Goal: Information Seeking & Learning: Learn about a topic

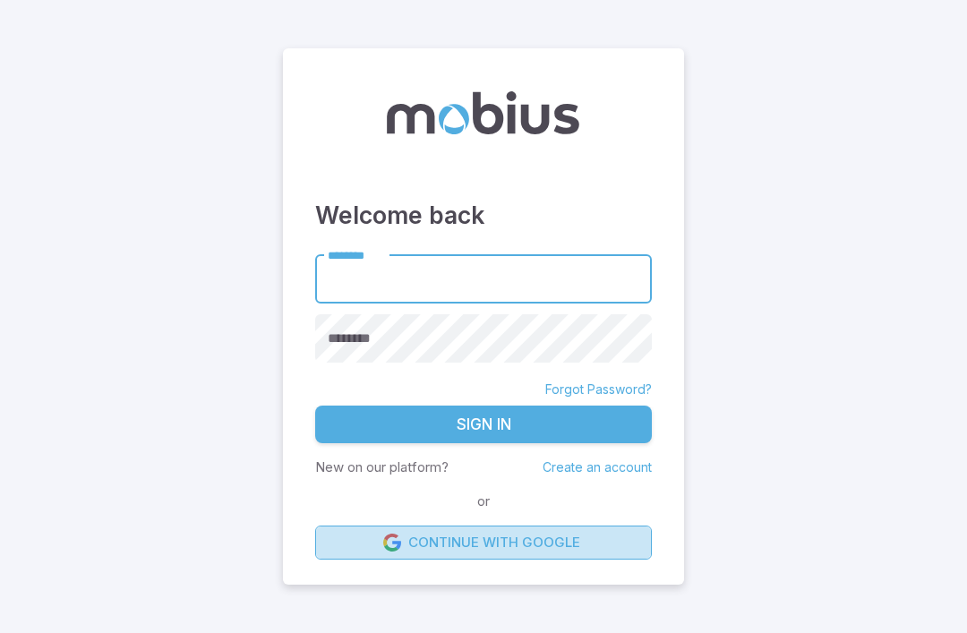
click at [377, 555] on link "Continue with Google" at bounding box center [483, 542] width 336 height 34
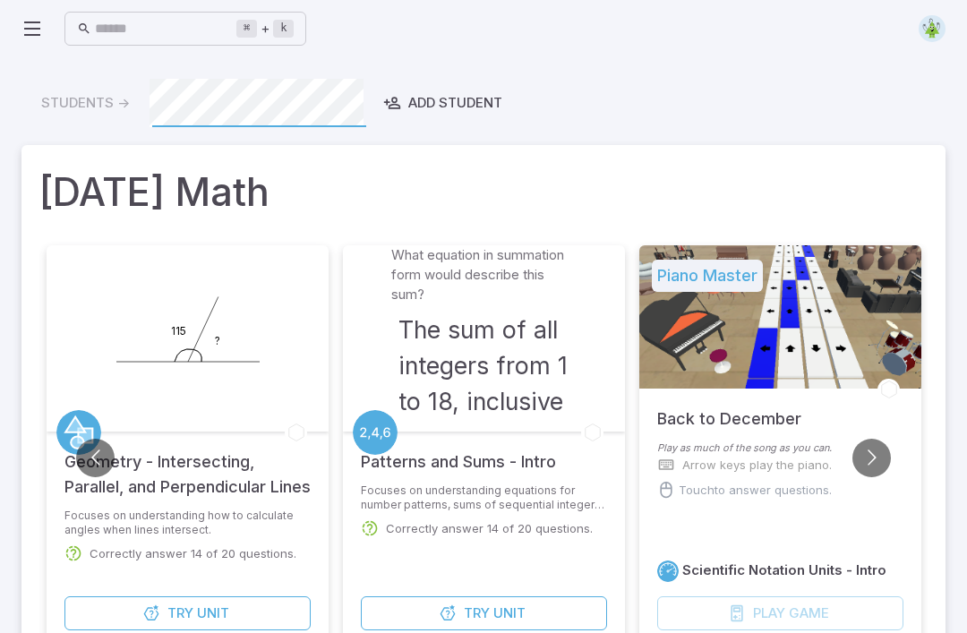
click at [4, 39] on div "⌘ + k ​ Students -> Add Student Today's Math Piano Master Back to December Play…" at bounding box center [483, 518] width 967 height 1036
click at [3, 39] on div "⌘ + k ​ Students -> Add Student Today's Math Piano Master Back to December Play…" at bounding box center [483, 518] width 967 height 1036
click at [41, 29] on icon at bounding box center [31, 28] width 21 height 21
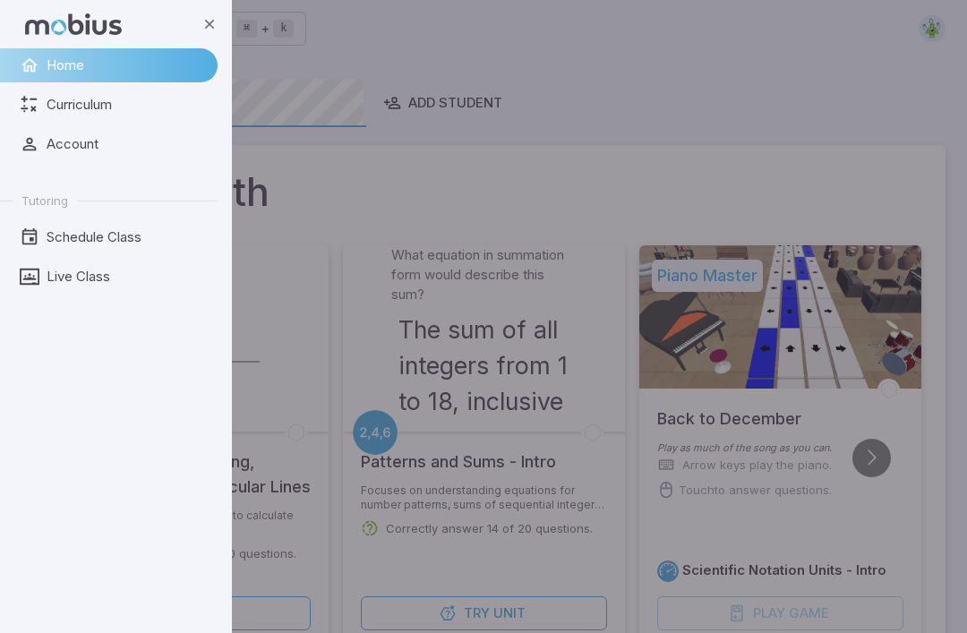
click at [38, 27] on icon at bounding box center [73, 23] width 97 height 21
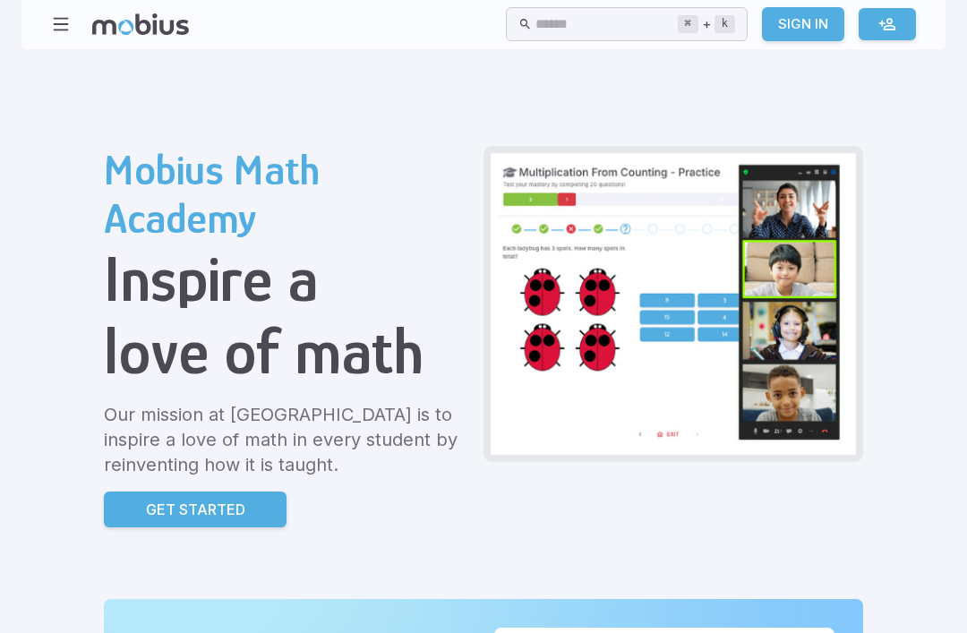
click at [35, 24] on div "Home Math Grade 1 Grade 2 Grade 3 Grade 4 Grade 5 Grade 6 Grade 7 Grade 8 Grade…" at bounding box center [483, 24] width 924 height 49
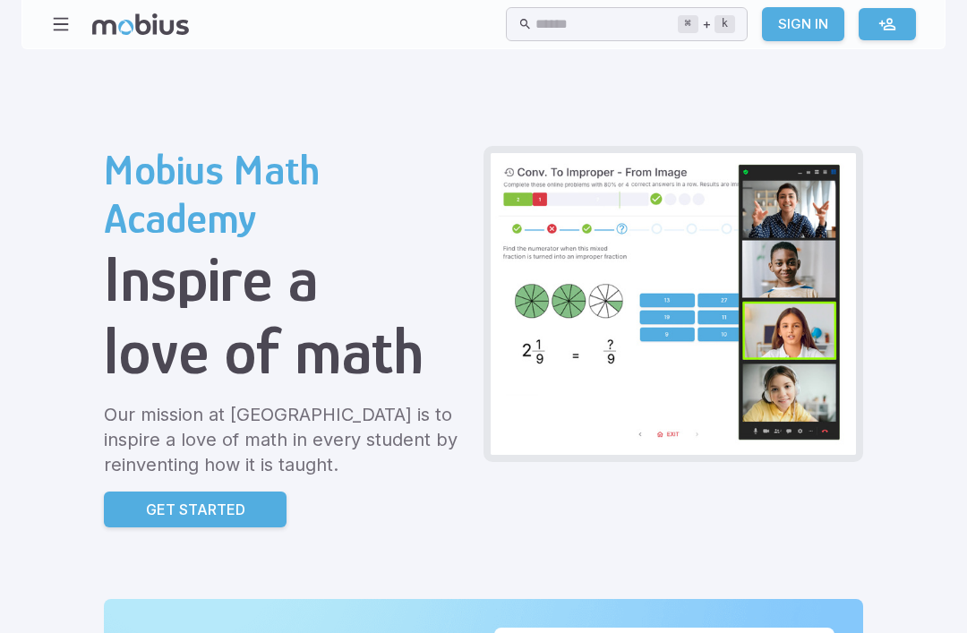
click at [29, 16] on div "Home Math Grade 1 Grade 2 Grade 3 Grade 4 Grade 5 Grade 6 Grade 7 Grade 8 Grade…" at bounding box center [483, 24] width 924 height 49
click at [29, 15] on div "Home Math Grade 1 Grade 2 Grade 3 Grade 4 Grade 5 Grade 6 Grade 7 Grade 8 Grade…" at bounding box center [483, 24] width 924 height 49
click at [70, 14] on icon "button" at bounding box center [61, 24] width 20 height 20
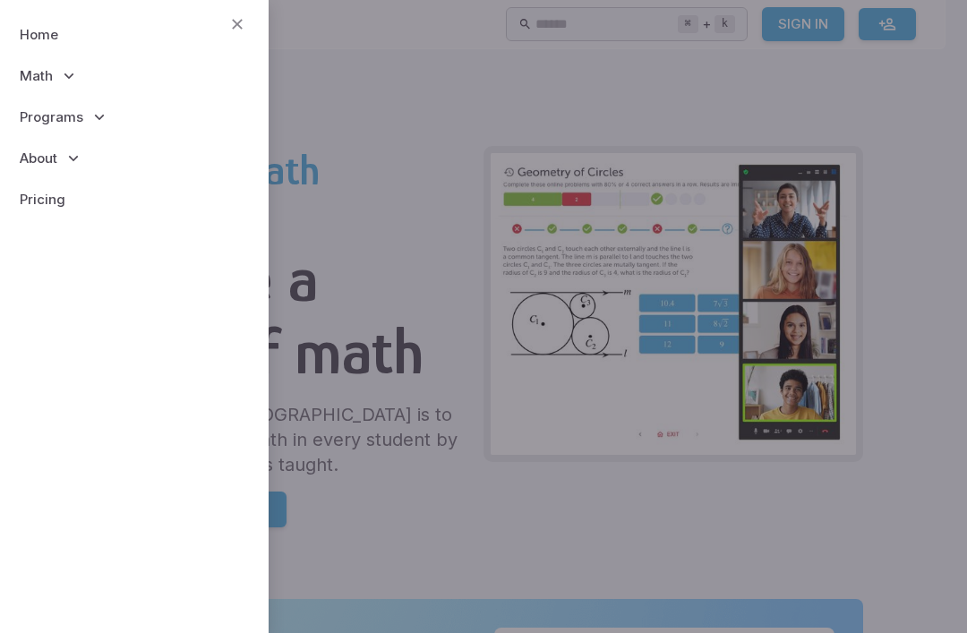
click at [89, 105] on p "Programs" at bounding box center [134, 117] width 240 height 41
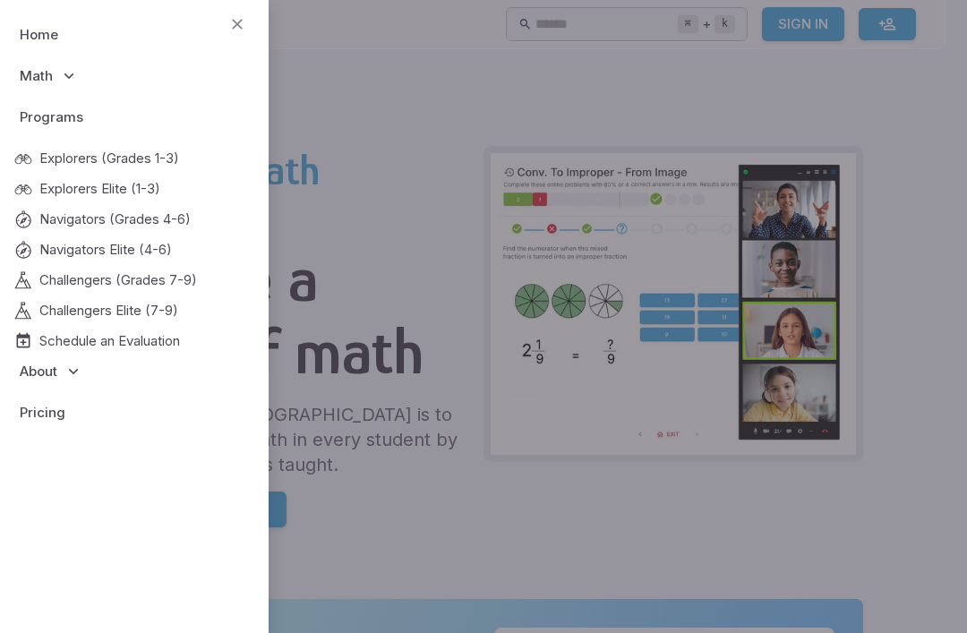
click at [253, 91] on p "Math" at bounding box center [134, 75] width 240 height 41
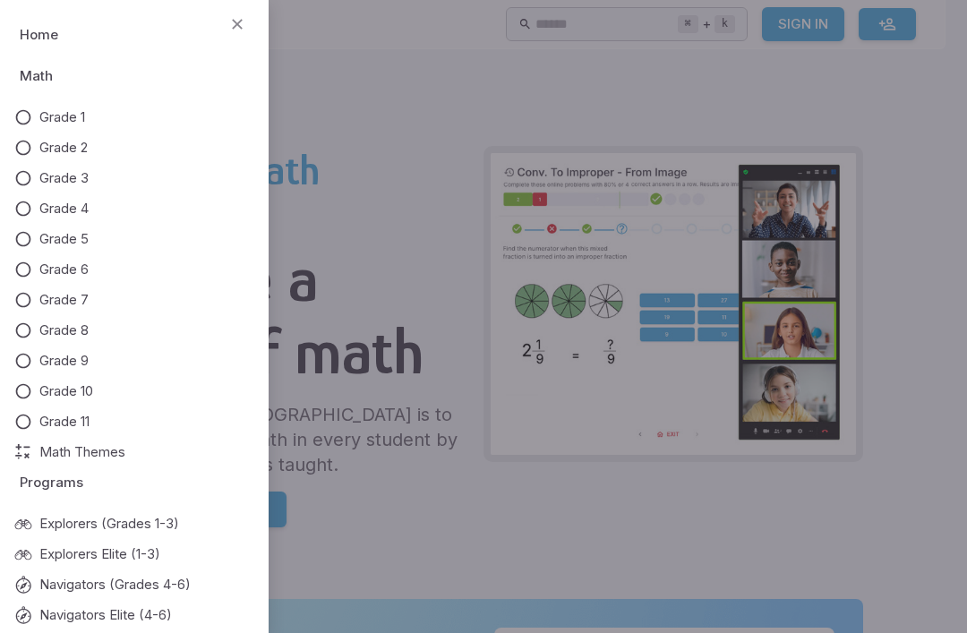
click at [293, 146] on div at bounding box center [483, 316] width 967 height 633
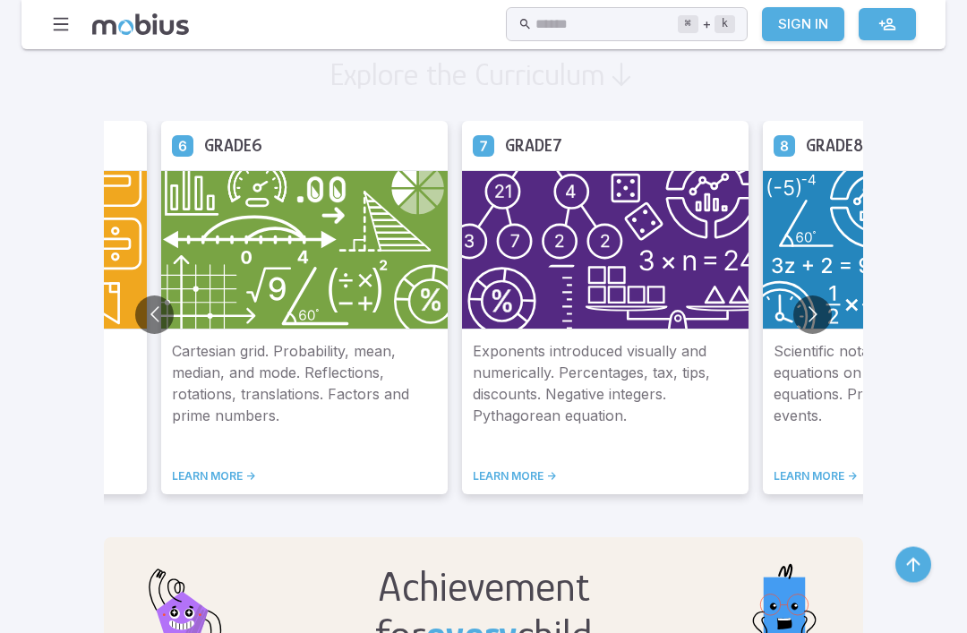
scroll to position [1020, 0]
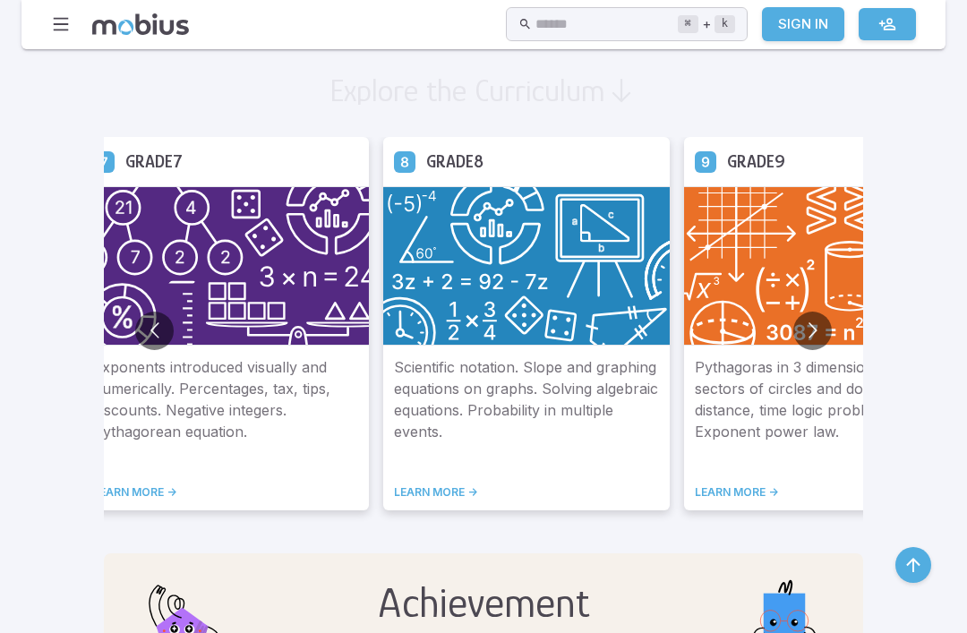
click at [795, 28] on link "Sign In" at bounding box center [803, 24] width 82 height 34
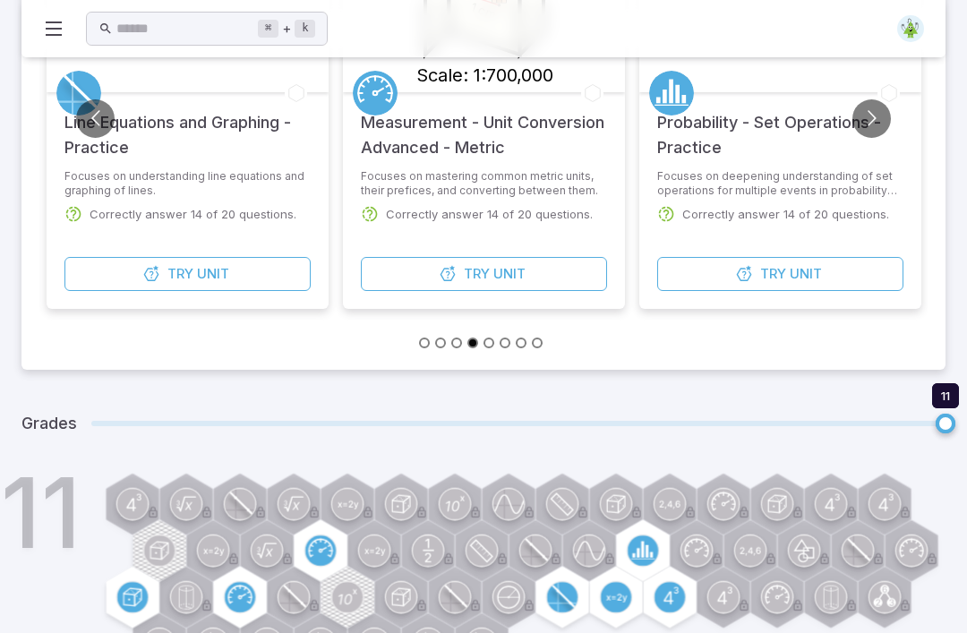
type input "*"
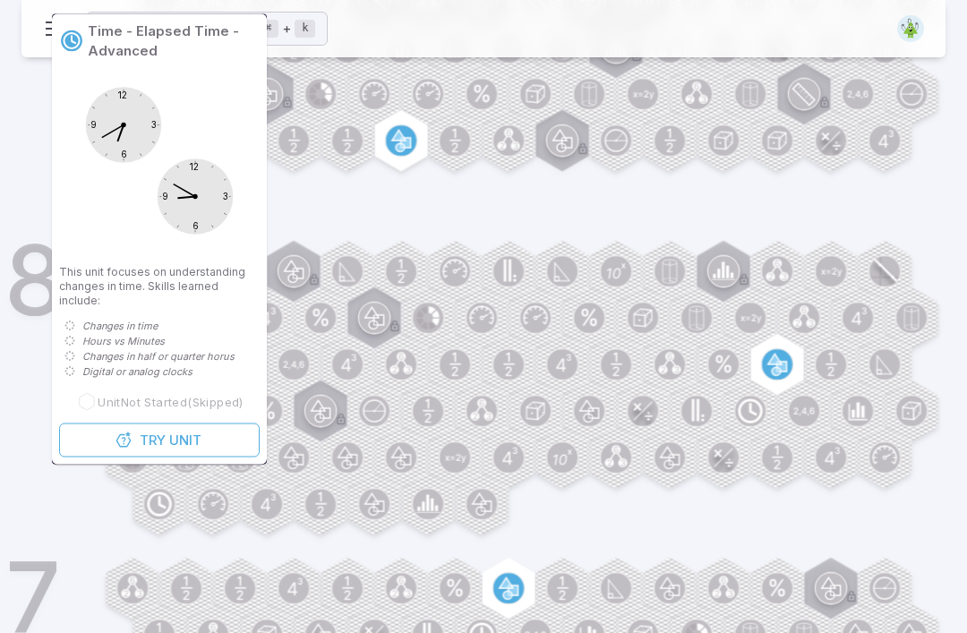
scroll to position [1370, 0]
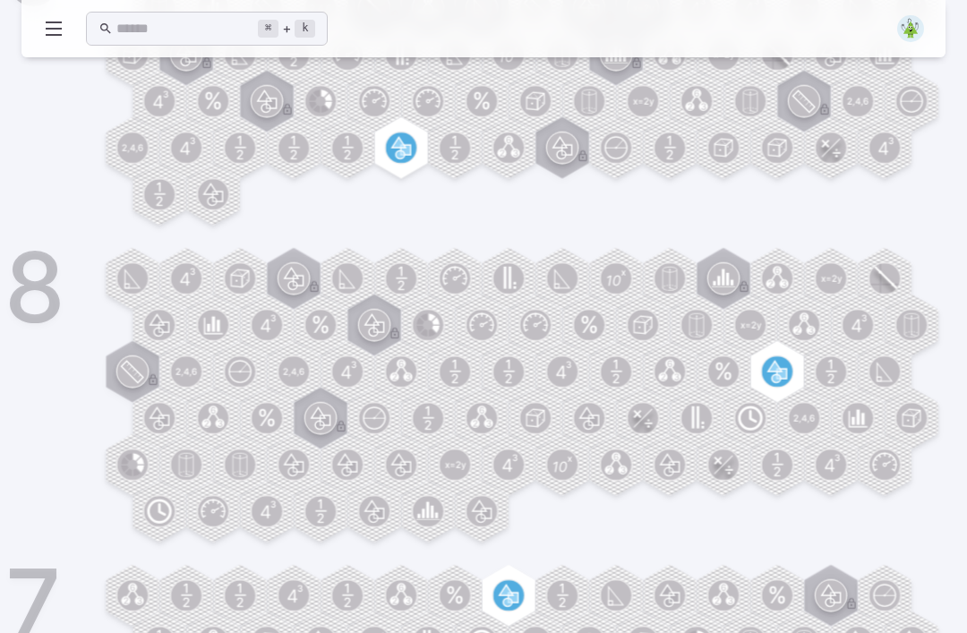
click at [429, 419] on circle at bounding box center [428, 418] width 30 height 30
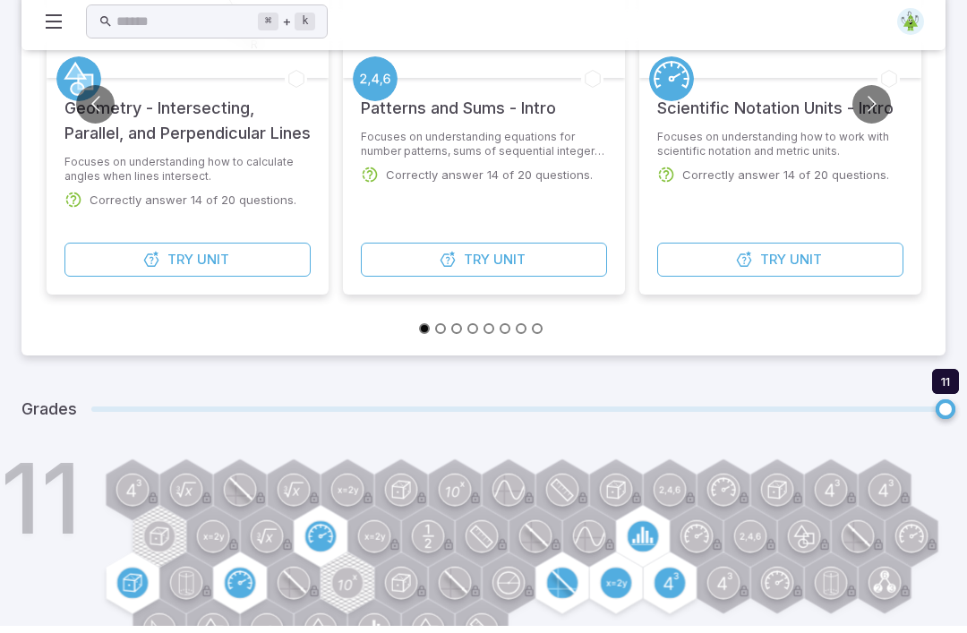
scroll to position [345, 0]
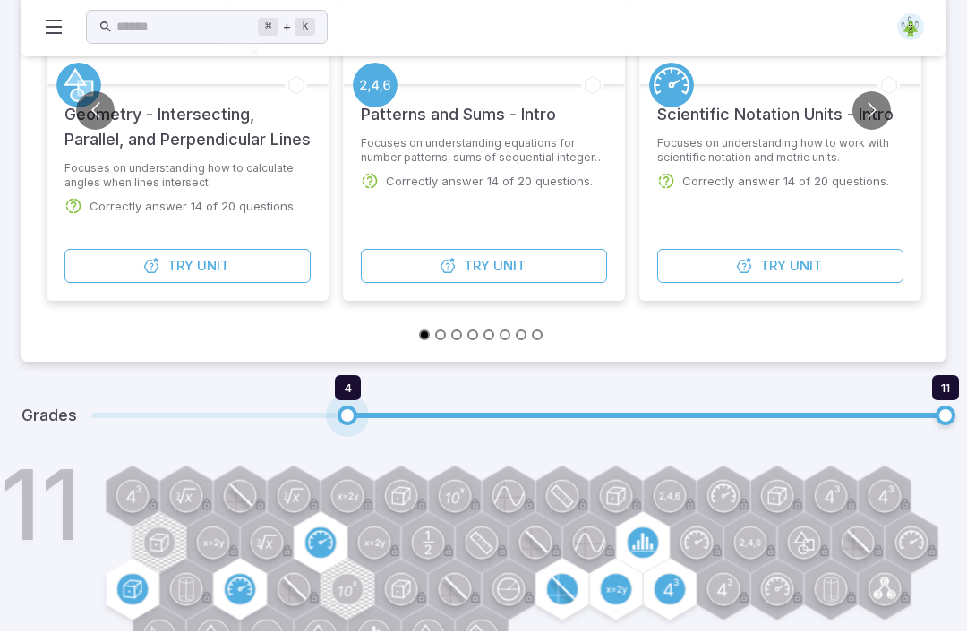
type input "*"
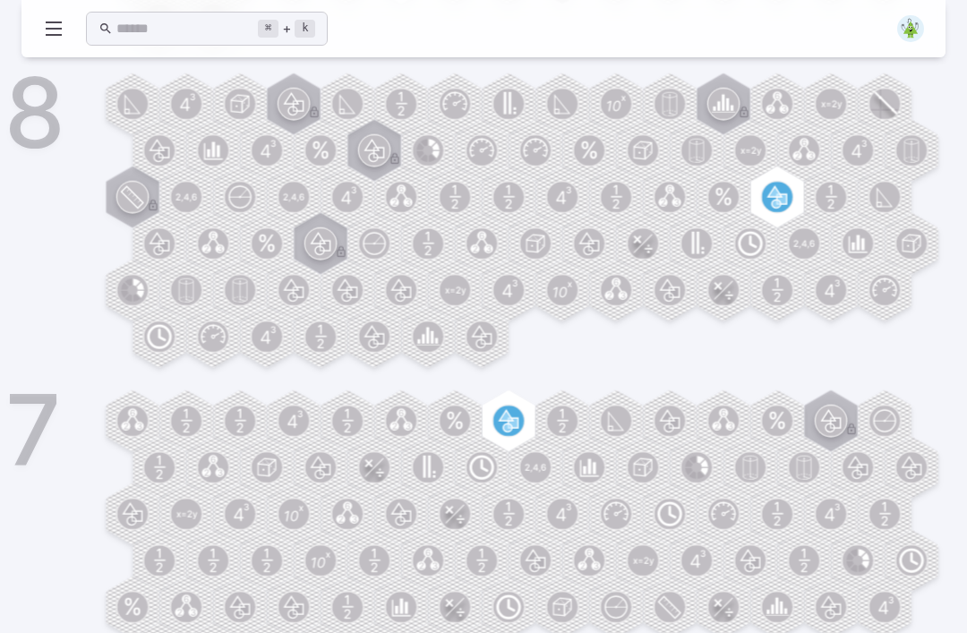
scroll to position [1618, 0]
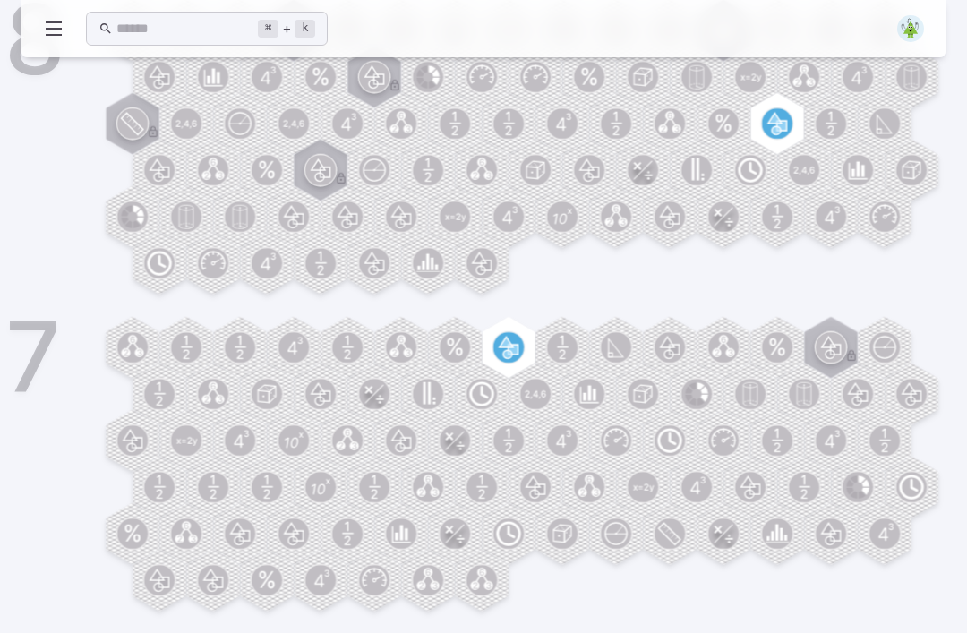
click at [559, 350] on icon at bounding box center [562, 347] width 6 height 23
click at [555, 355] on circle at bounding box center [562, 347] width 30 height 30
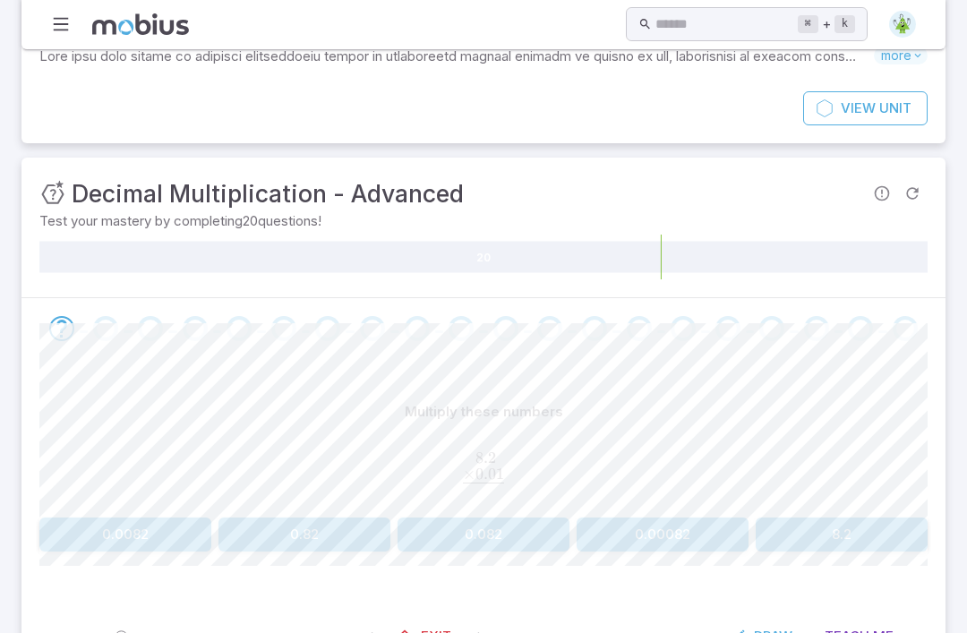
scroll to position [107, 0]
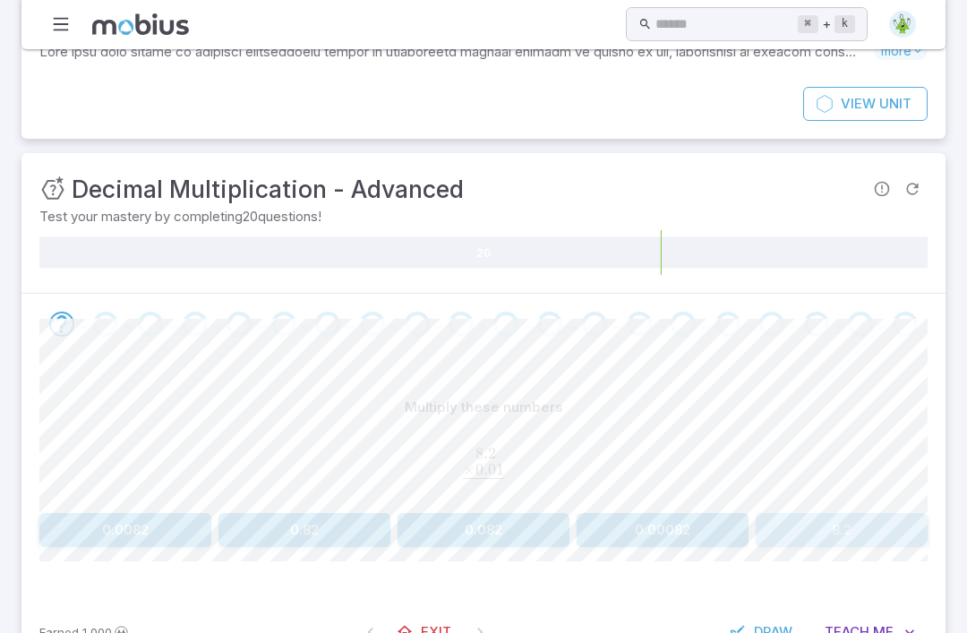
click at [831, 532] on button "8.2" at bounding box center [841, 530] width 172 height 34
click at [858, 536] on button "0.064" at bounding box center [841, 530] width 172 height 34
click at [337, 526] on button "0.022" at bounding box center [304, 530] width 172 height 34
click at [814, 538] on button "0.095" at bounding box center [841, 530] width 172 height 34
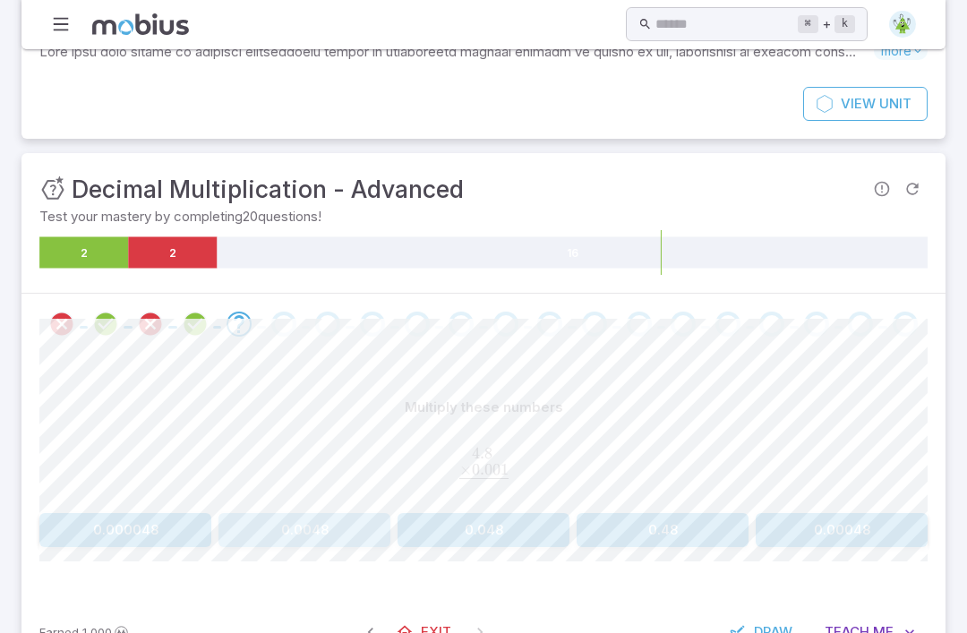
click at [372, 523] on button "0.0048" at bounding box center [304, 530] width 172 height 34
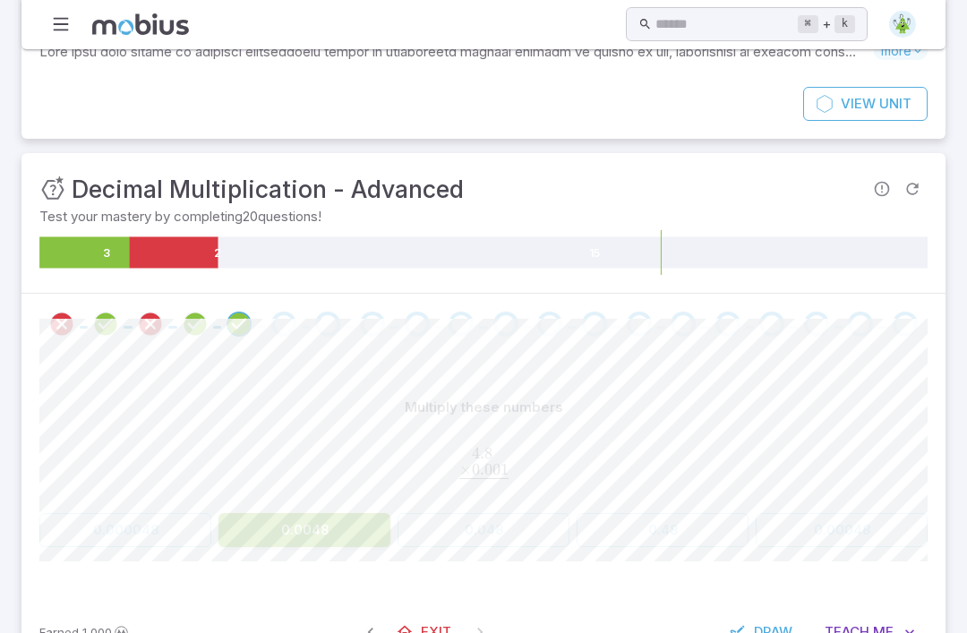
scroll to position [75, 0]
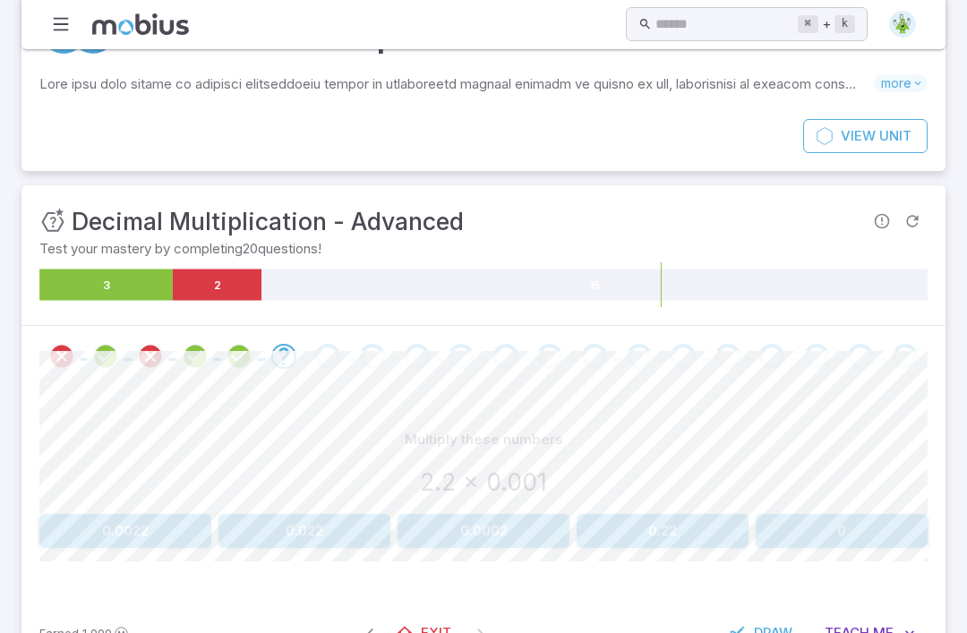
click at [346, 538] on button "0.022" at bounding box center [304, 531] width 172 height 34
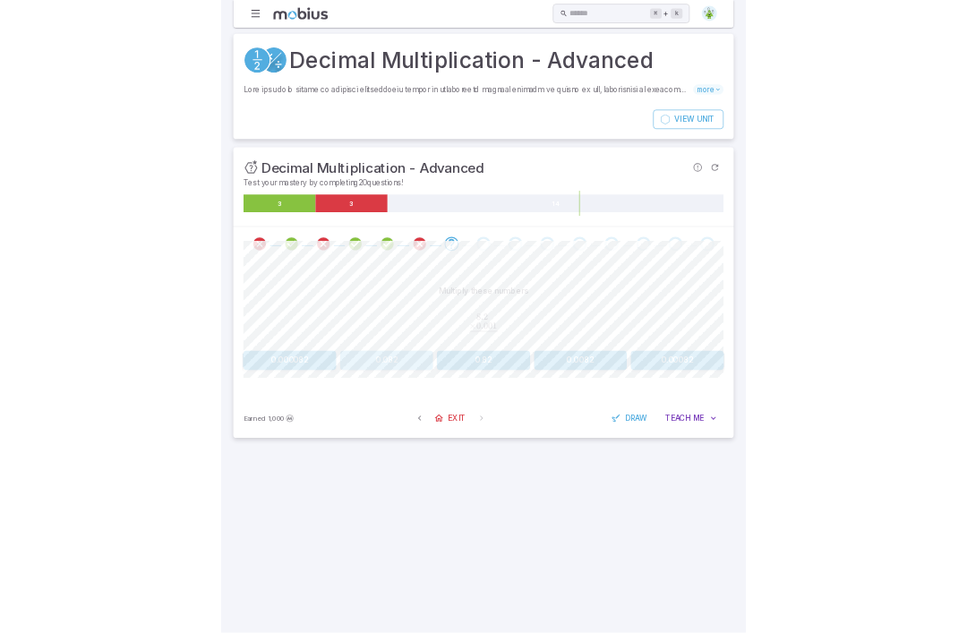
scroll to position [0, 0]
